Goal: Transaction & Acquisition: Book appointment/travel/reservation

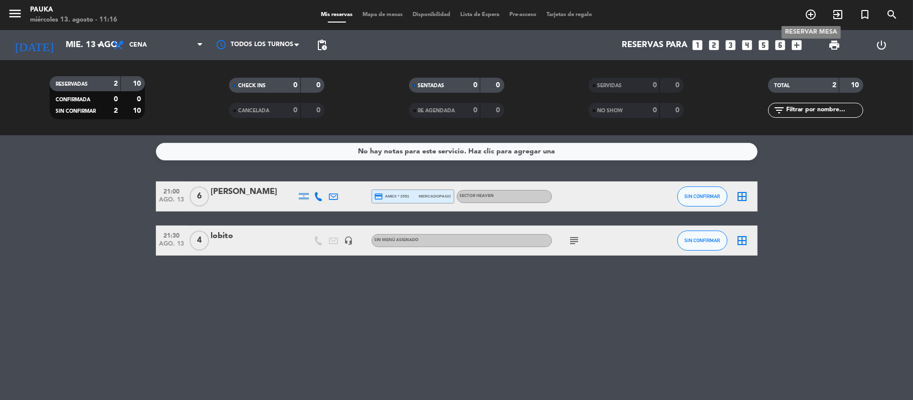
click at [803, 14] on span "add_circle_outline" at bounding box center [810, 14] width 27 height 17
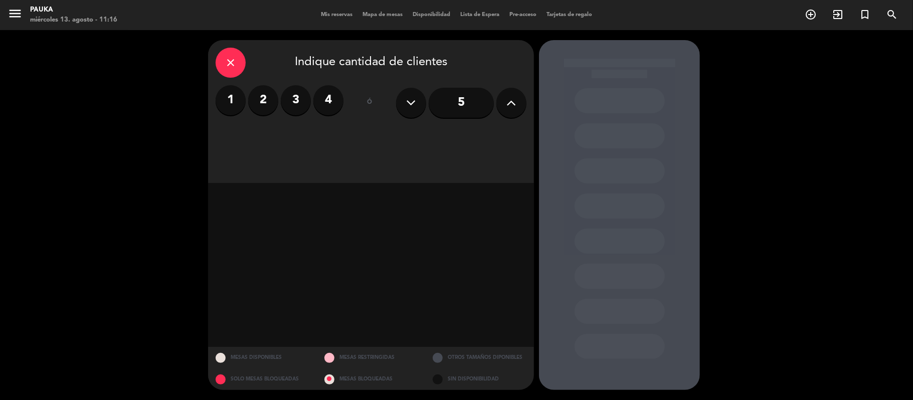
click at [263, 105] on label "2" at bounding box center [263, 100] width 30 height 30
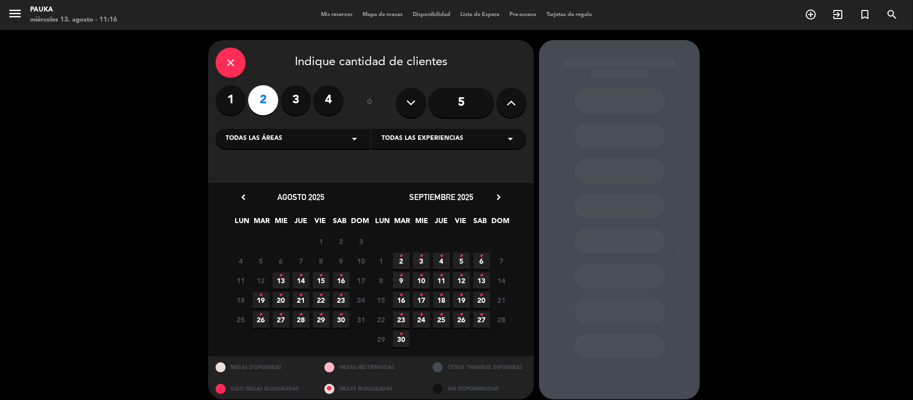
click at [275, 278] on span "13 •" at bounding box center [281, 280] width 17 height 17
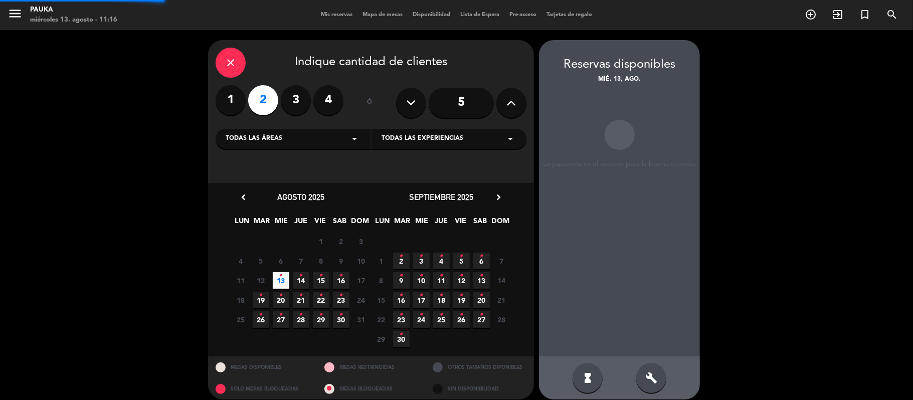
scroll to position [9, 0]
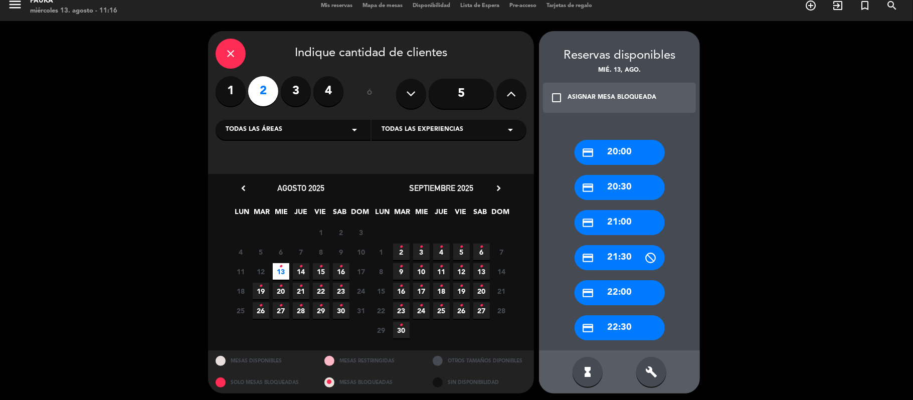
click at [482, 129] on div "Todas las experiencias arrow_drop_down" at bounding box center [449, 130] width 155 height 20
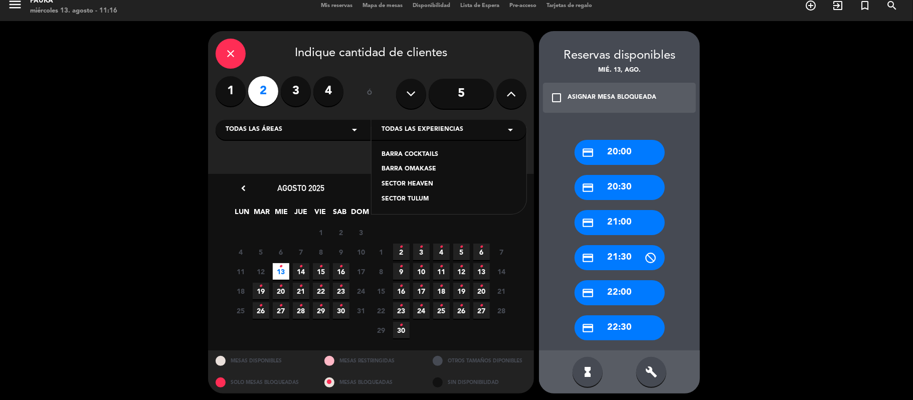
click at [339, 127] on div "Todas las áreas arrow_drop_down" at bounding box center [293, 130] width 155 height 20
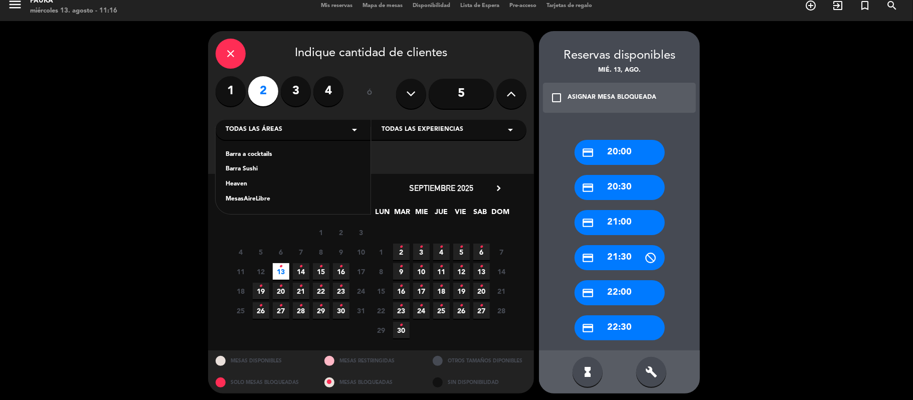
click at [277, 199] on div "MesasAireLibre" at bounding box center [293, 200] width 135 height 10
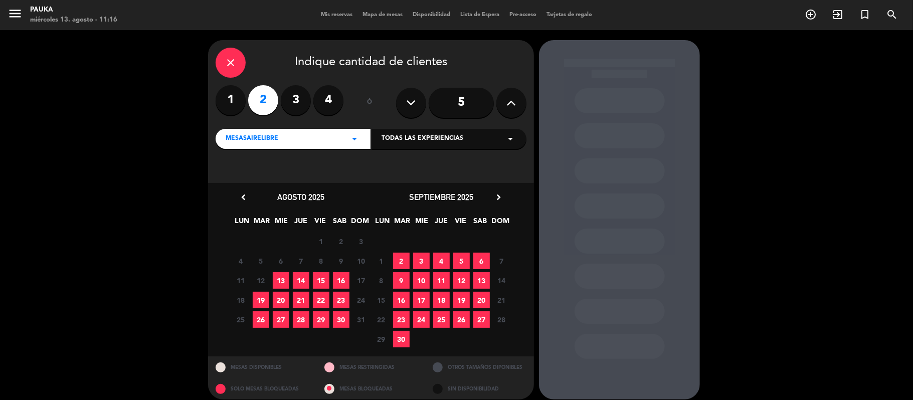
click at [285, 280] on span "13" at bounding box center [281, 280] width 17 height 17
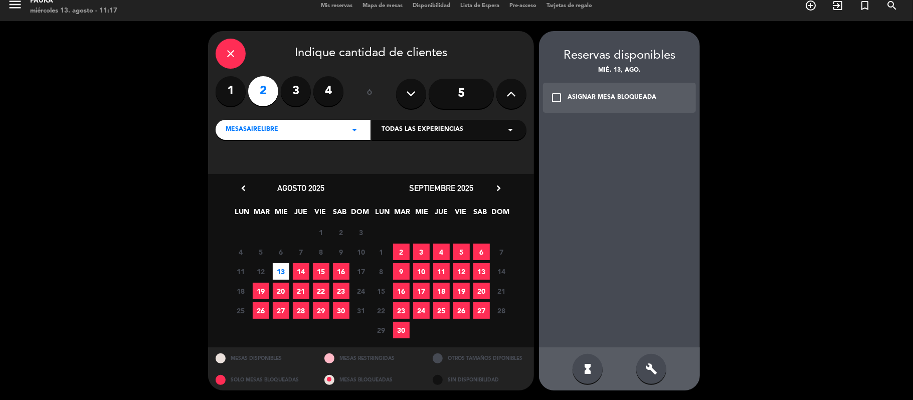
click at [557, 101] on icon "check_box_outline_blank" at bounding box center [557, 98] width 12 height 12
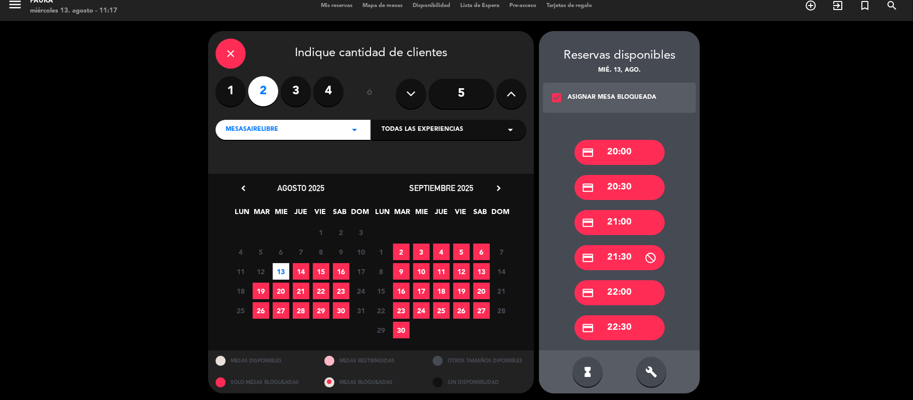
click at [626, 285] on div "credit_card 22:00" at bounding box center [620, 292] width 90 height 25
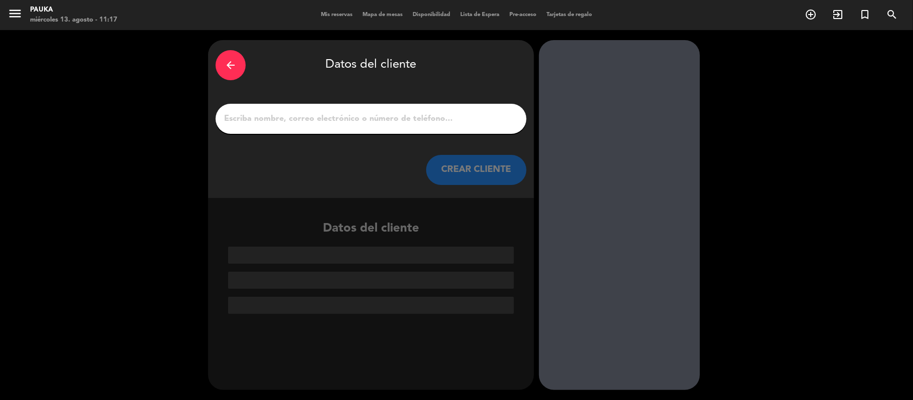
click at [287, 119] on input "1" at bounding box center [371, 119] width 296 height 14
paste input "[PERSON_NAME]"
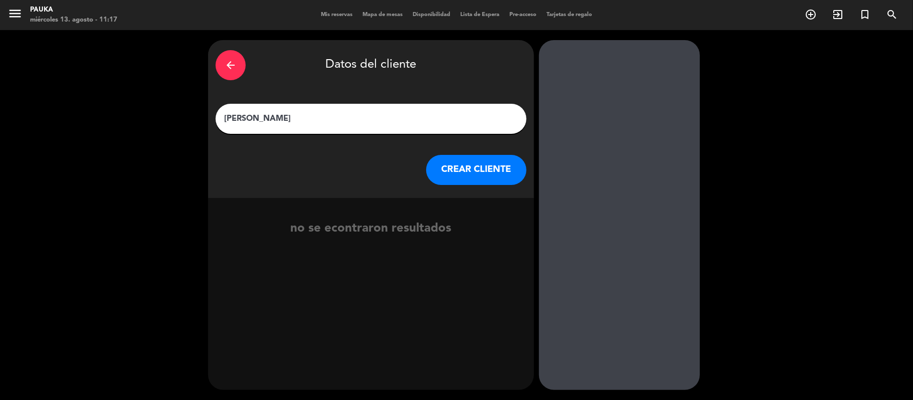
type input "[PERSON_NAME]"
click at [452, 158] on button "CREAR CLIENTE" at bounding box center [476, 170] width 100 height 30
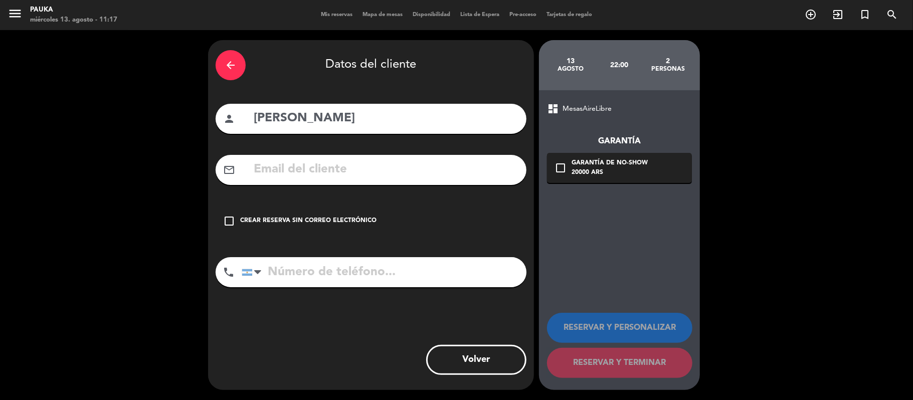
click at [313, 163] on input "text" at bounding box center [386, 169] width 266 height 21
paste input "[EMAIL_ADDRESS][DOMAIN_NAME]"
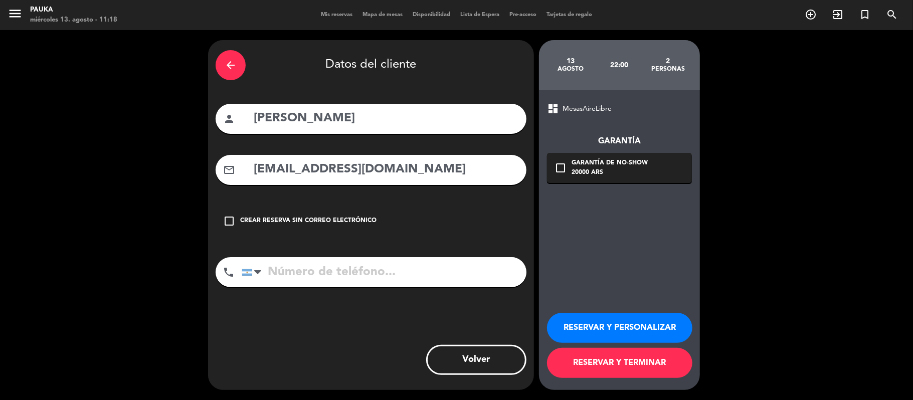
type input "[EMAIL_ADDRESS][DOMAIN_NAME]"
click at [374, 265] on input "tel" at bounding box center [384, 272] width 285 height 30
paste input "[PHONE_NUMBER]"
type input "[PHONE_NUMBER]"
click at [604, 321] on button "RESERVAR Y PERSONALIZAR" at bounding box center [619, 328] width 145 height 30
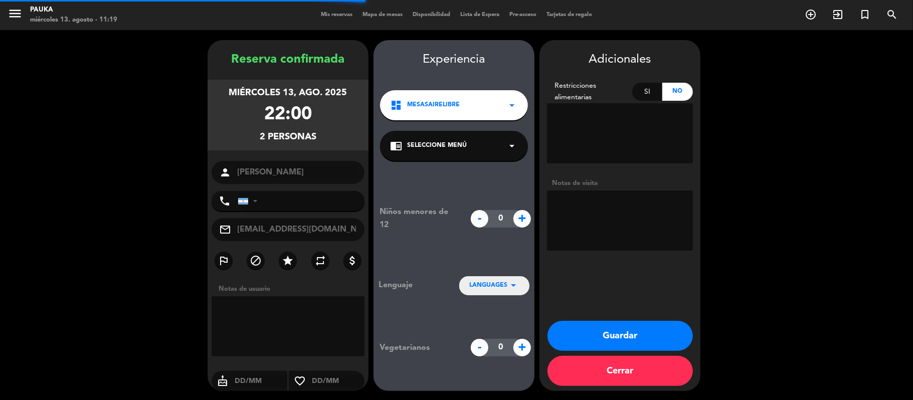
type input "[PHONE_NUMBER]"
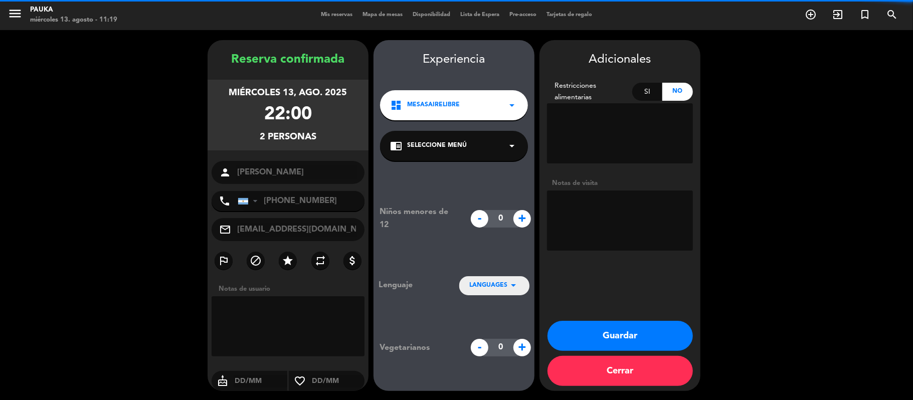
click at [598, 224] on textarea at bounding box center [620, 221] width 146 height 60
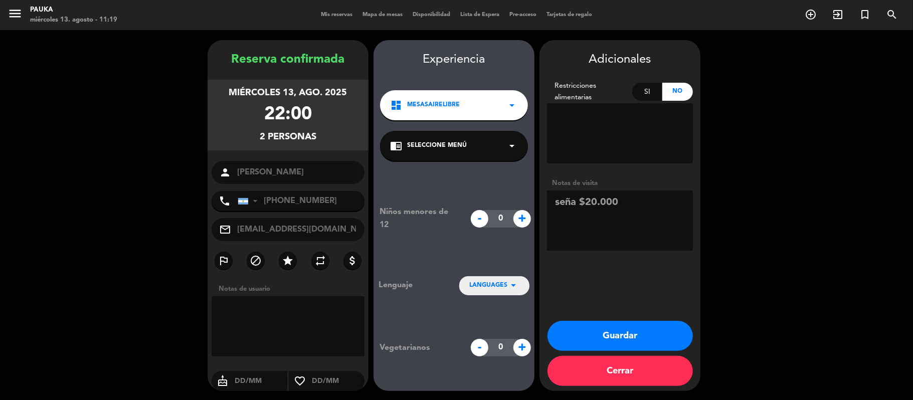
type textarea "seña $20.000"
click at [600, 330] on button "Guardar" at bounding box center [620, 336] width 145 height 30
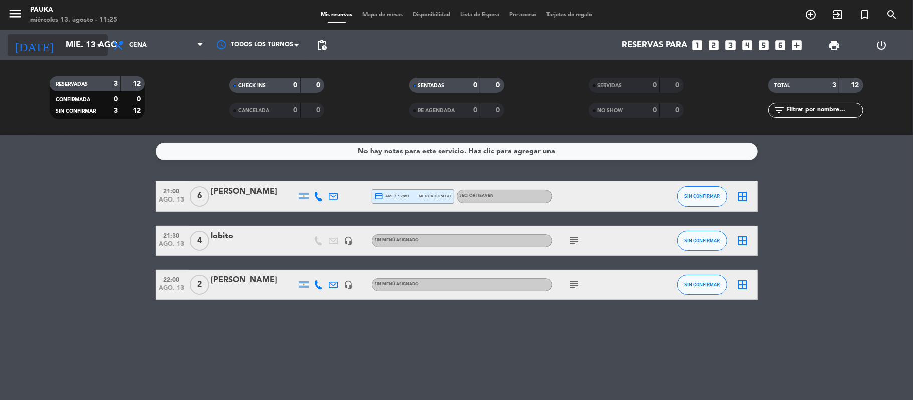
click at [81, 45] on input "mié. 13 ago." at bounding box center [115, 46] width 108 height 20
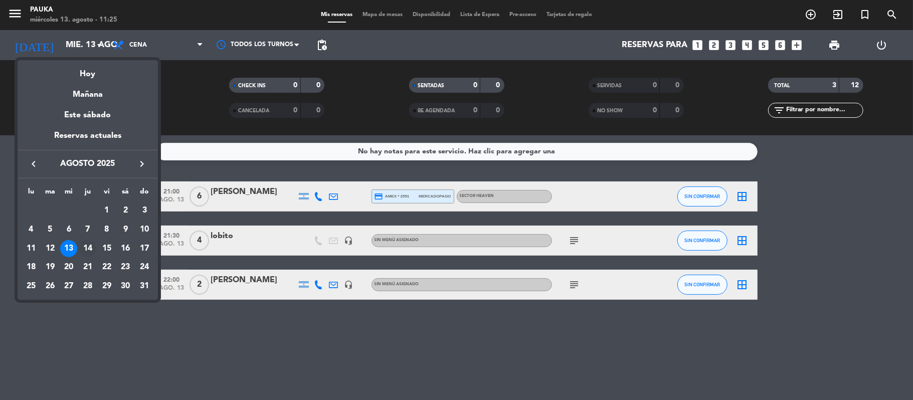
click at [89, 251] on div "14" at bounding box center [87, 248] width 17 height 17
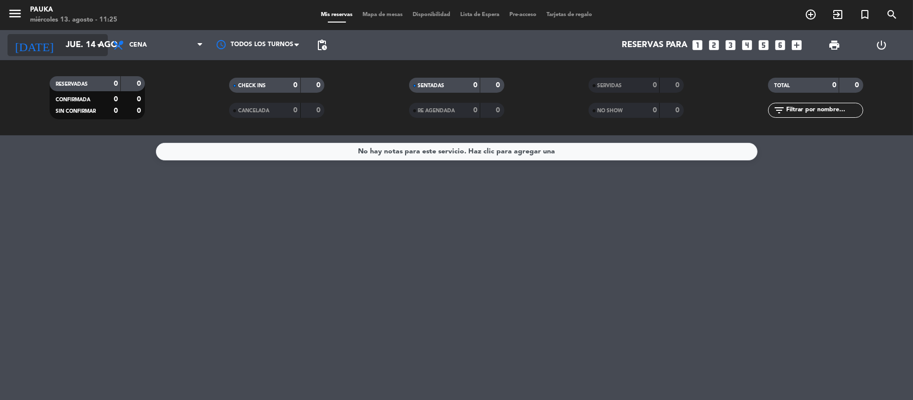
click at [61, 54] on input "jue. 14 ago." at bounding box center [115, 46] width 108 height 20
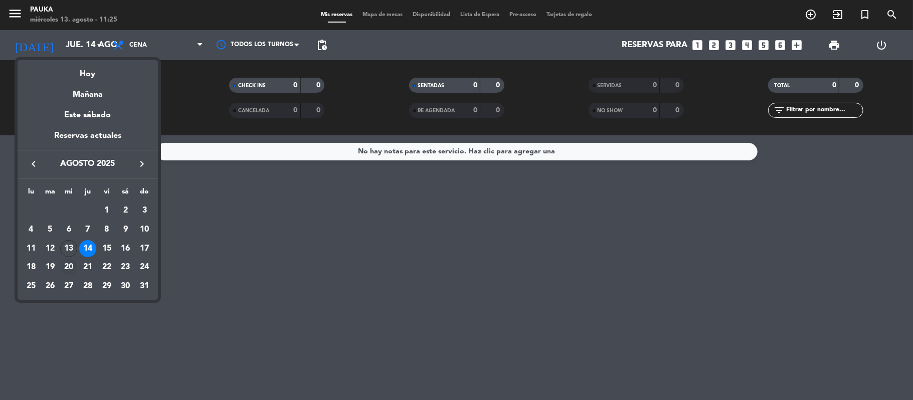
click at [67, 265] on div "20" at bounding box center [68, 267] width 17 height 17
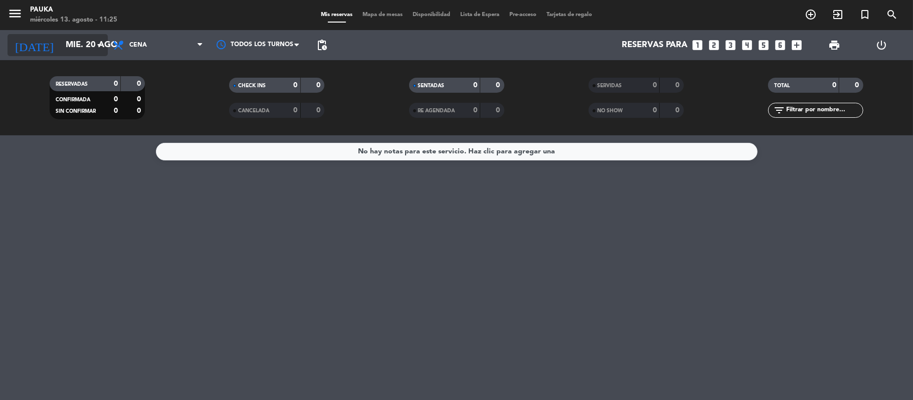
click at [62, 45] on input "mié. 20 ago." at bounding box center [115, 46] width 108 height 20
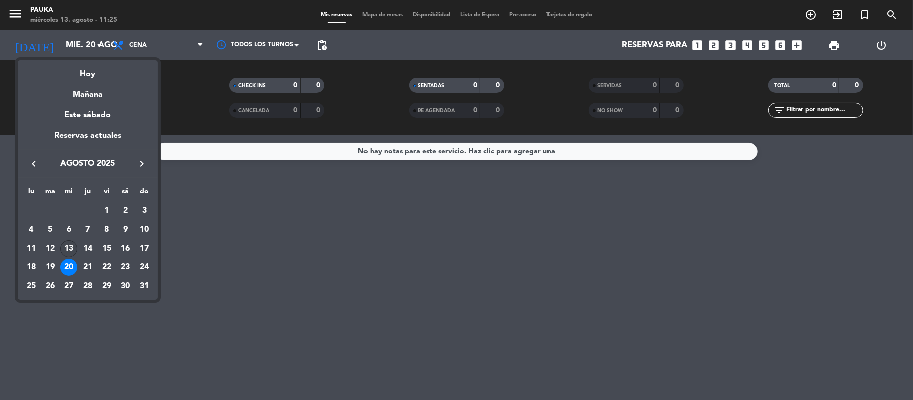
click at [71, 241] on div "13" at bounding box center [68, 248] width 17 height 17
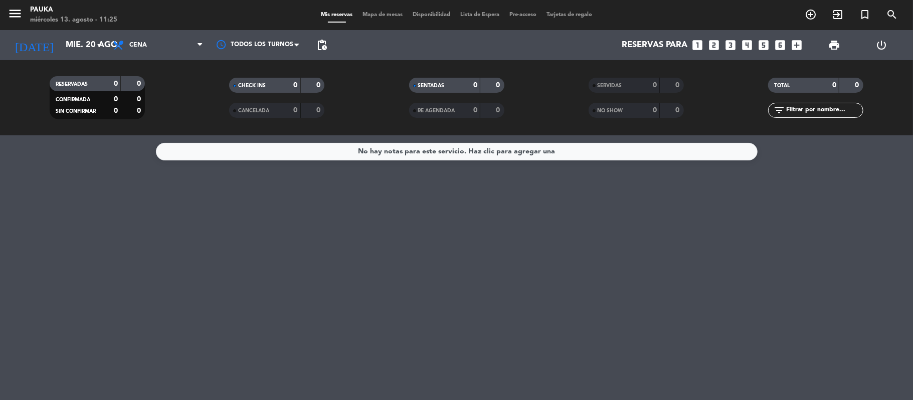
type input "mié. 13 ago."
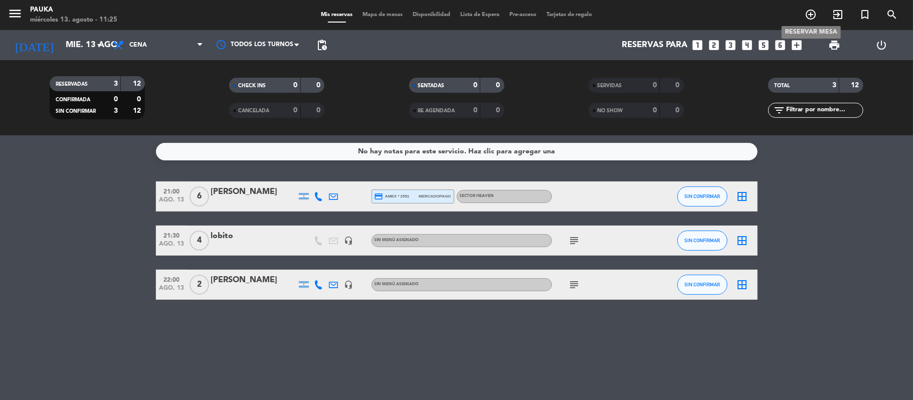
click at [809, 10] on icon "add_circle_outline" at bounding box center [811, 15] width 12 height 12
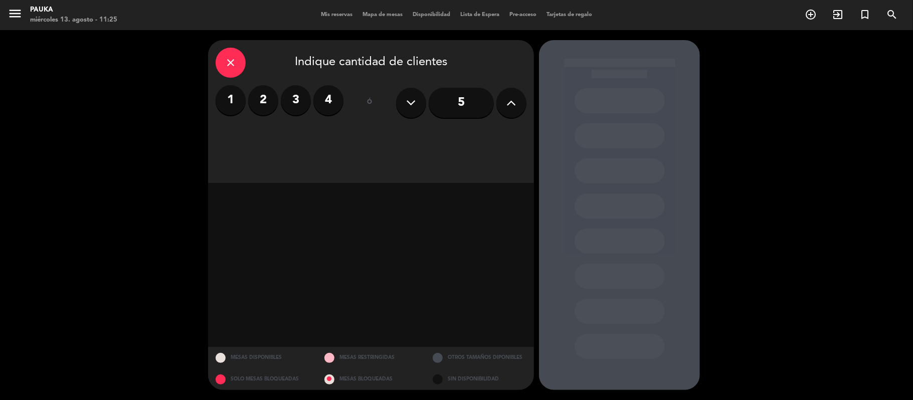
click at [271, 100] on label "2" at bounding box center [263, 100] width 30 height 30
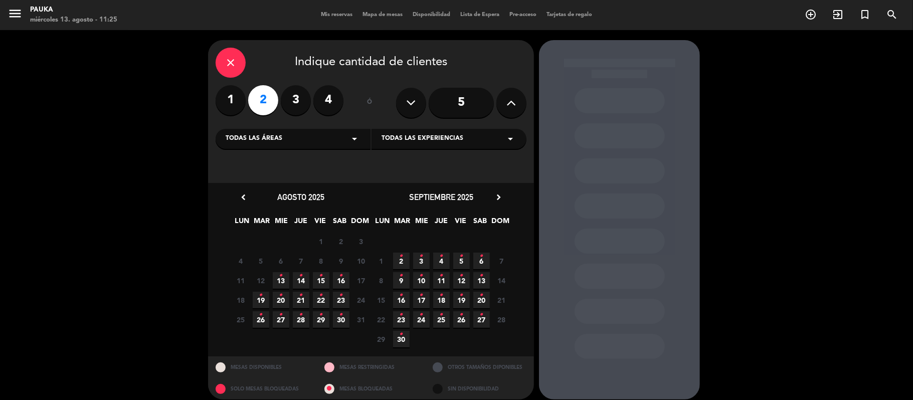
click at [279, 281] on icon "•" at bounding box center [281, 276] width 4 height 16
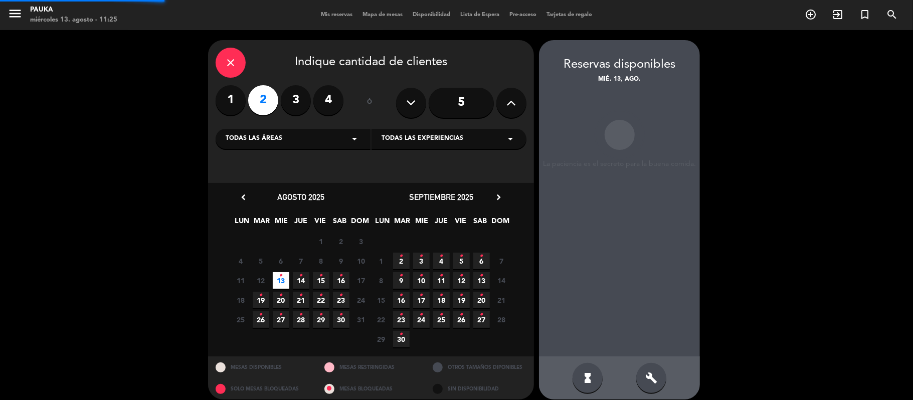
scroll to position [9, 0]
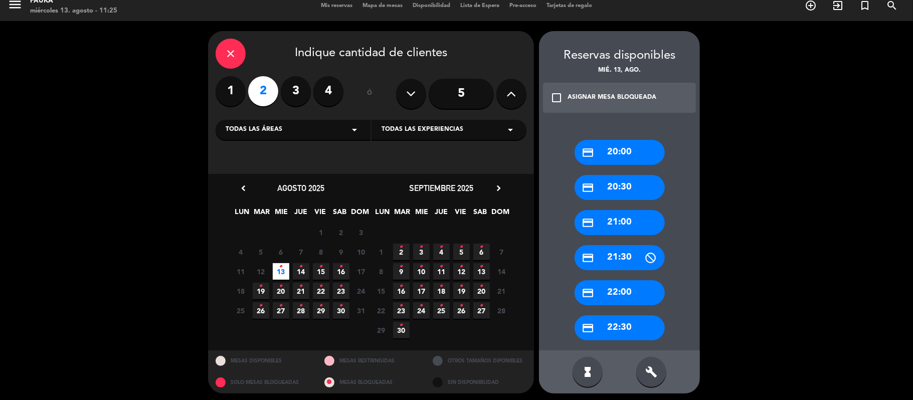
click at [626, 197] on div "credit_card 20:30" at bounding box center [620, 187] width 90 height 25
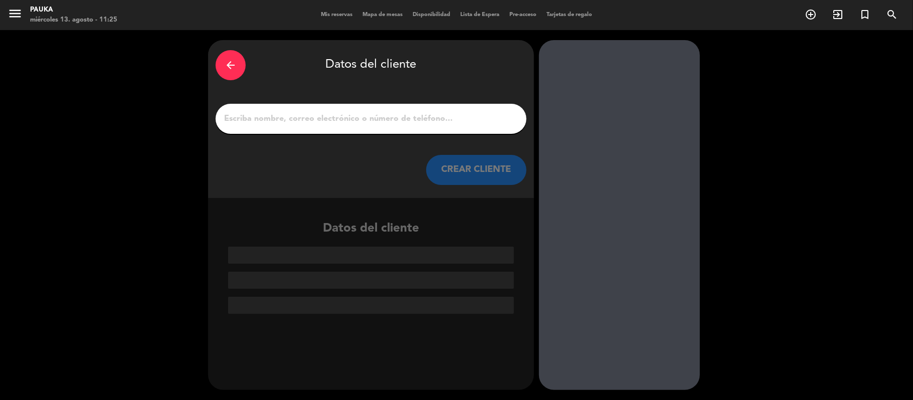
scroll to position [0, 0]
click at [264, 107] on div at bounding box center [371, 119] width 311 height 30
click at [270, 115] on input "1" at bounding box center [371, 119] width 296 height 14
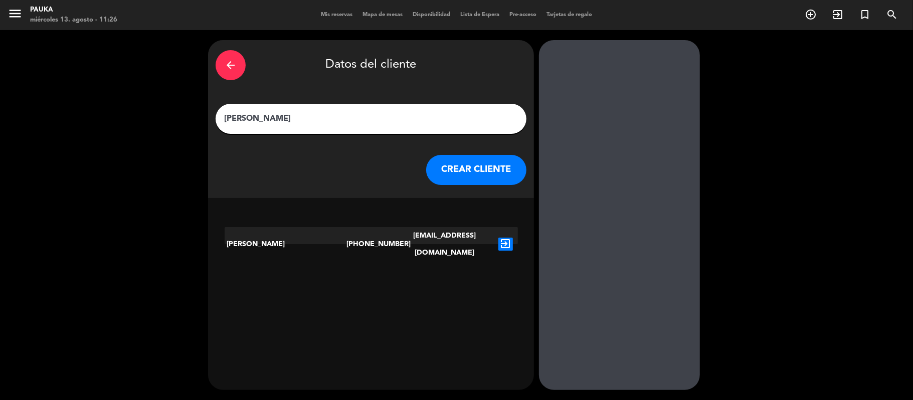
type input "[PERSON_NAME]"
click at [466, 172] on button "CREAR CLIENTE" at bounding box center [476, 170] width 100 height 30
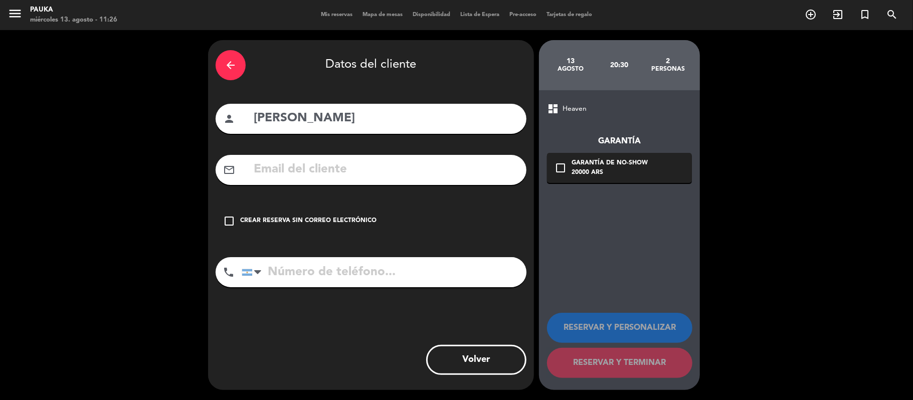
click at [416, 173] on input "text" at bounding box center [386, 169] width 266 height 21
paste input "[EMAIL_ADDRESS][DOMAIN_NAME]"
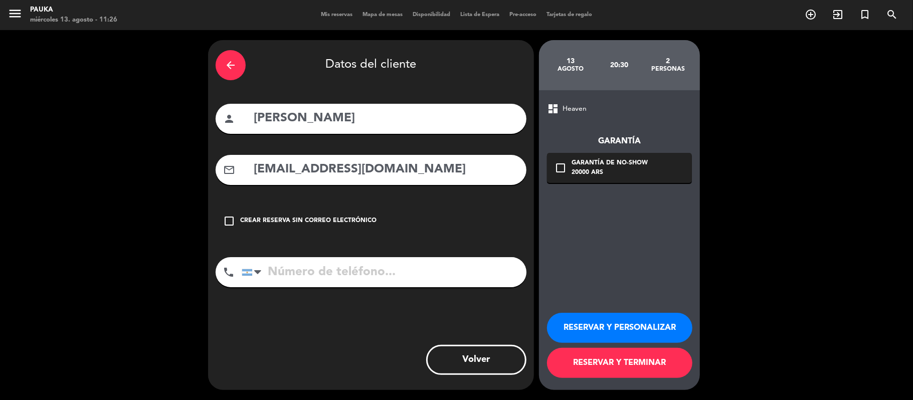
type input "[EMAIL_ADDRESS][DOMAIN_NAME]"
click at [370, 263] on input "tel" at bounding box center [384, 272] width 285 height 30
paste input "[PHONE_NUMBER]"
type input "[PHONE_NUMBER]"
click at [607, 320] on button "RESERVAR Y PERSONALIZAR" at bounding box center [619, 328] width 145 height 30
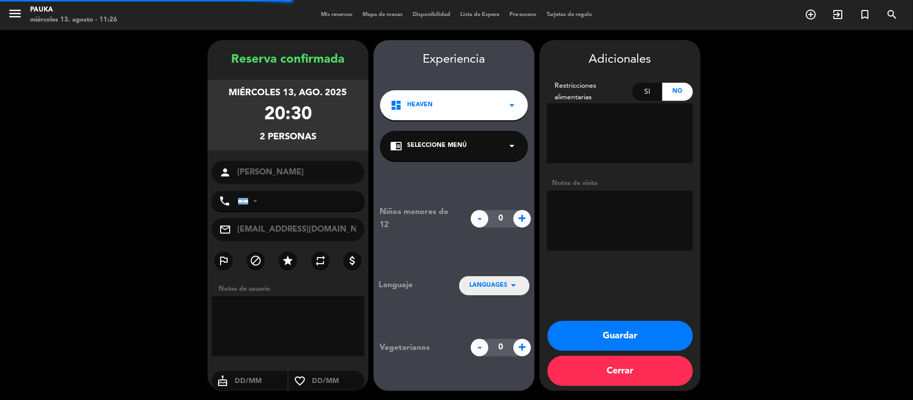
type input "[PHONE_NUMBER]"
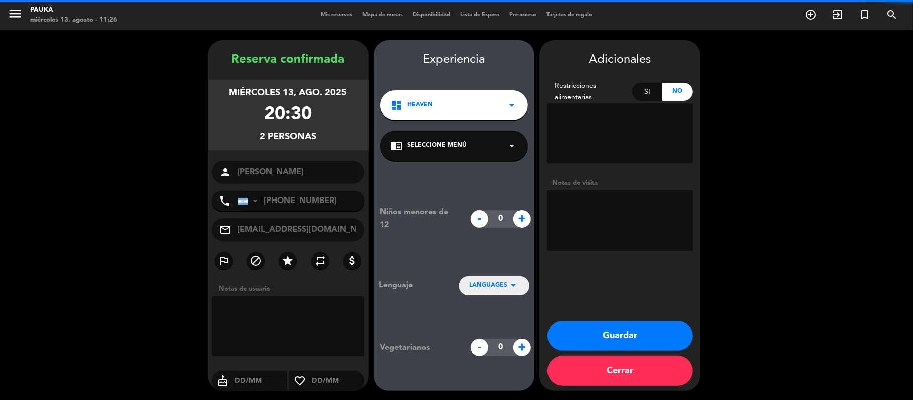
click at [613, 224] on textarea at bounding box center [620, 221] width 146 height 60
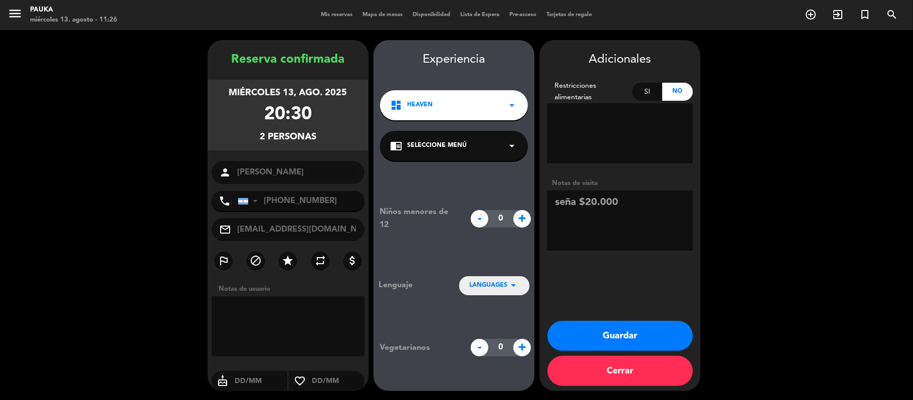
type textarea "seña $20.000"
click at [592, 333] on button "Guardar" at bounding box center [620, 336] width 145 height 30
